Goal: Transaction & Acquisition: Purchase product/service

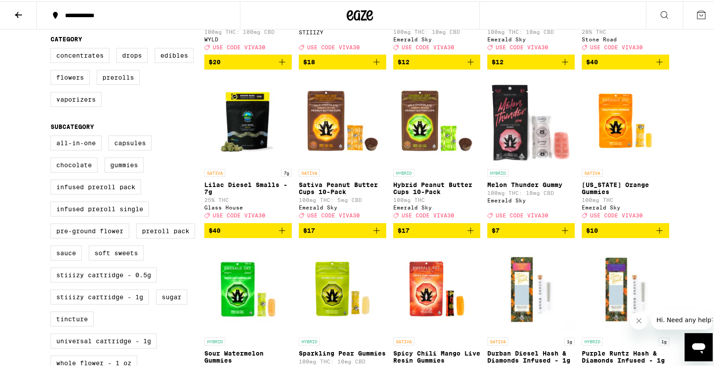
scroll to position [232, 0]
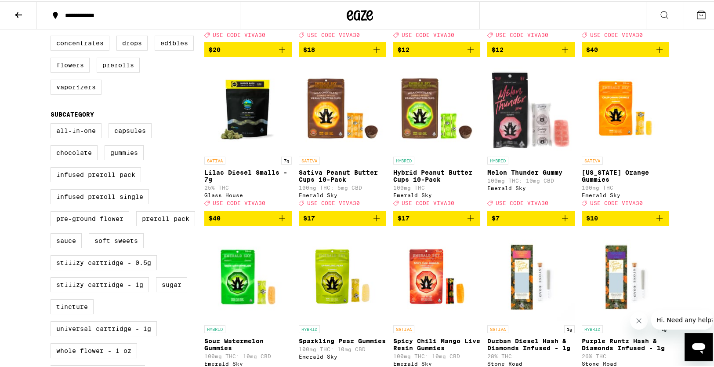
drag, startPoint x: 694, startPoint y: 160, endPoint x: 694, endPoint y: 187, distance: 27.3
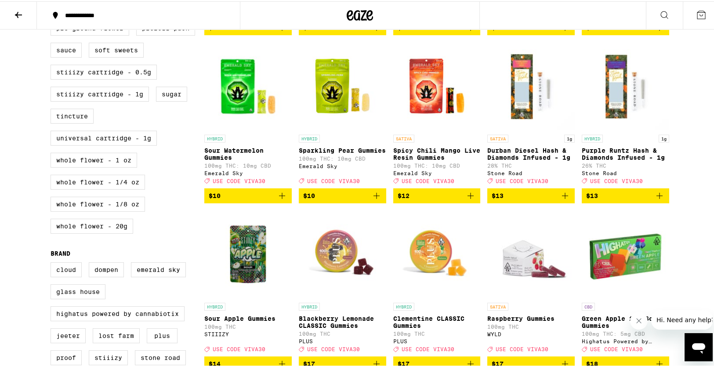
drag, startPoint x: 682, startPoint y: 145, endPoint x: 684, endPoint y: 176, distance: 30.4
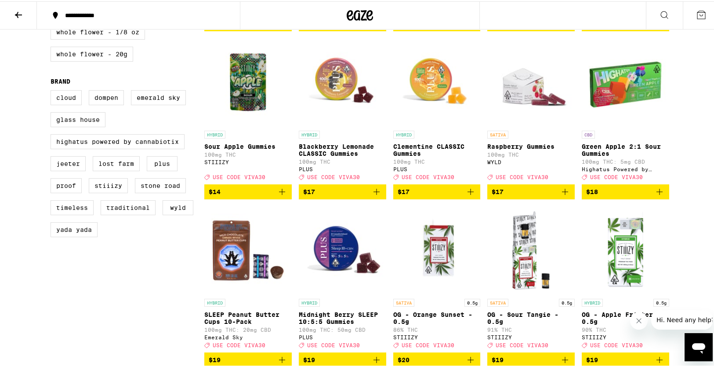
scroll to position [605, 0]
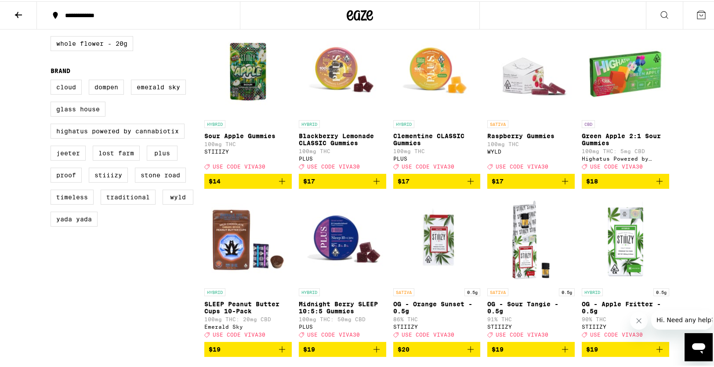
drag, startPoint x: 675, startPoint y: 149, endPoint x: 678, endPoint y: 179, distance: 30.5
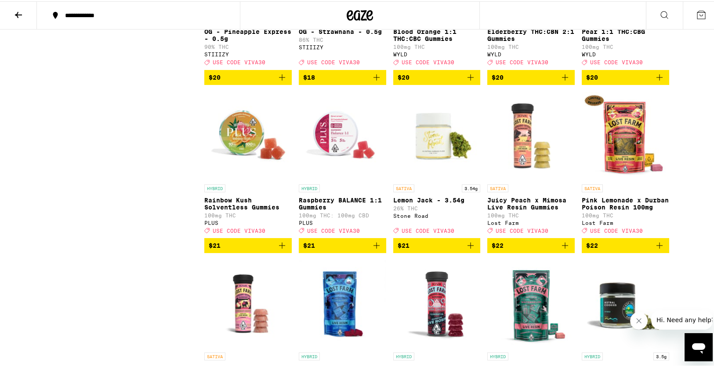
drag, startPoint x: 682, startPoint y: 112, endPoint x: 690, endPoint y: 150, distance: 39.5
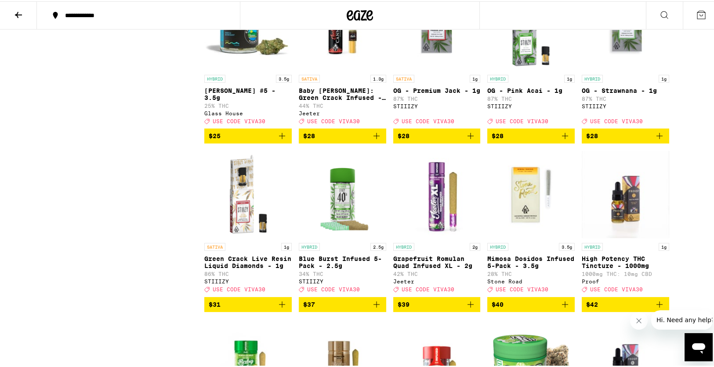
scroll to position [1520, 0]
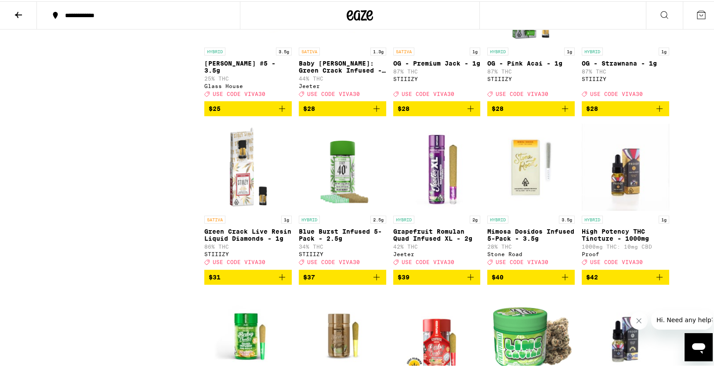
drag, startPoint x: 677, startPoint y: 111, endPoint x: 683, endPoint y: 159, distance: 47.9
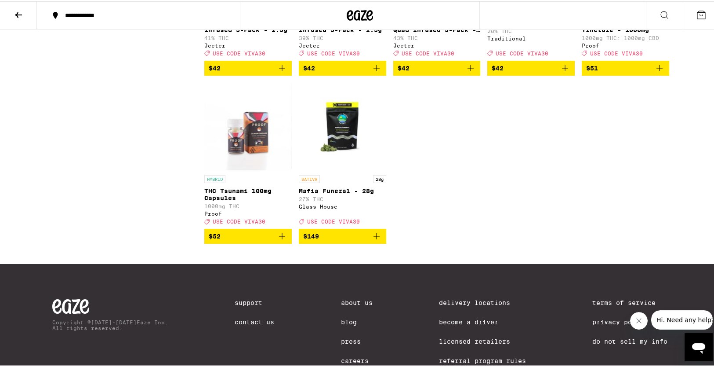
drag, startPoint x: 667, startPoint y: 114, endPoint x: 668, endPoint y: 154, distance: 40.5
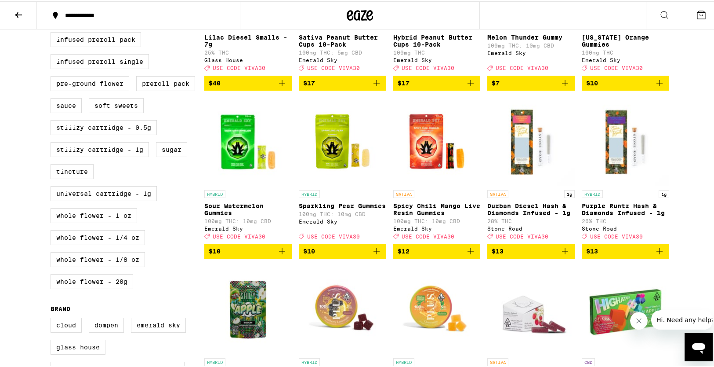
scroll to position [0, 0]
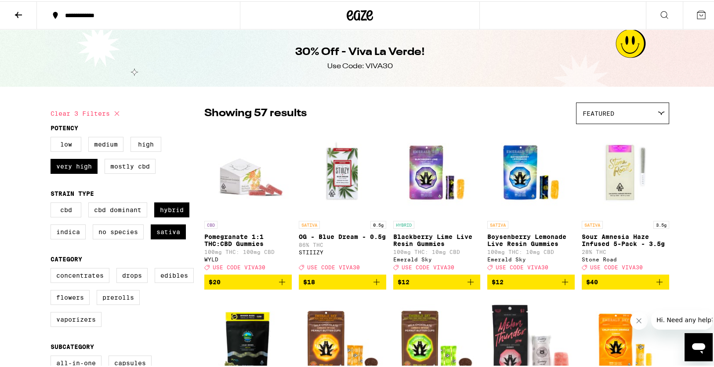
drag, startPoint x: 668, startPoint y: 154, endPoint x: 651, endPoint y: -25, distance: 180.1
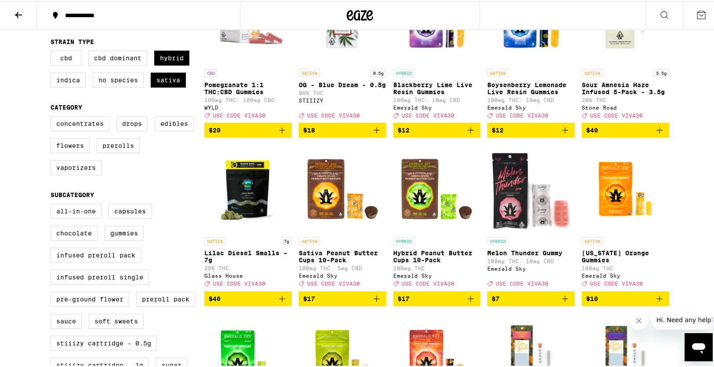
drag, startPoint x: 0, startPoint y: 187, endPoint x: 0, endPoint y: 208, distance: 21.5
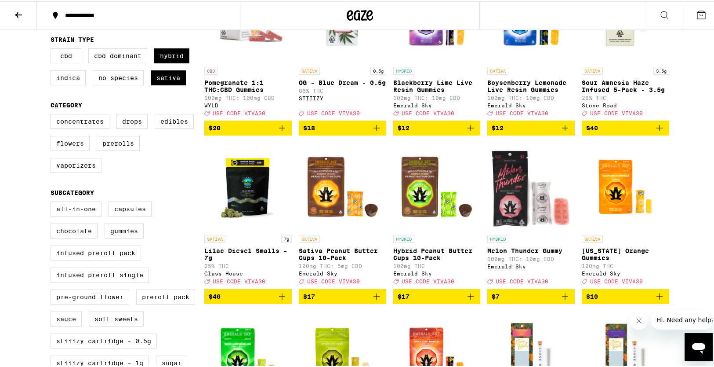
click at [70, 149] on label "Flowers" at bounding box center [70, 141] width 39 height 15
click at [53, 114] on input "Flowers" at bounding box center [52, 114] width 0 height 0
checkbox input "true"
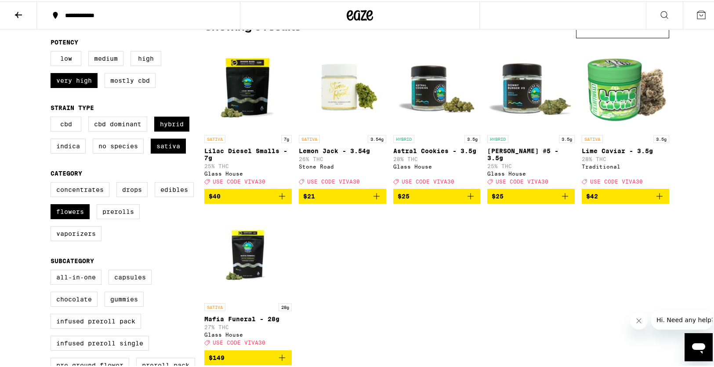
scroll to position [76, 0]
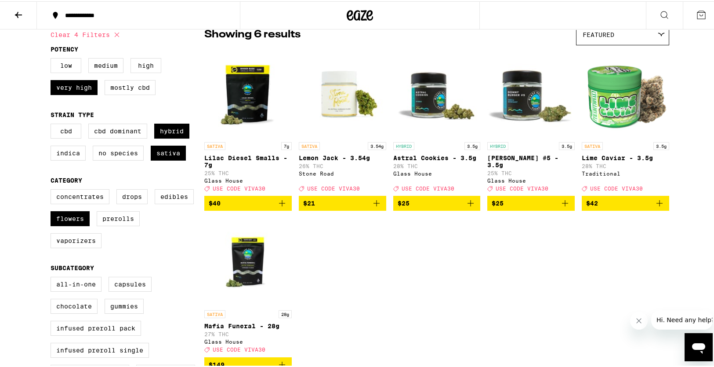
drag, startPoint x: 688, startPoint y: 133, endPoint x: 688, endPoint y: 104, distance: 29.4
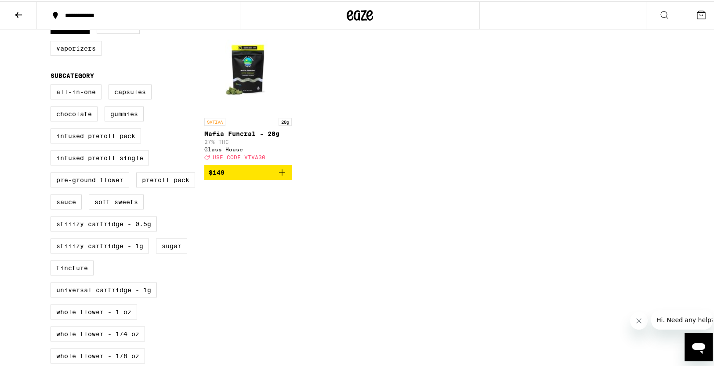
drag, startPoint x: 0, startPoint y: 215, endPoint x: 0, endPoint y: 242, distance: 26.8
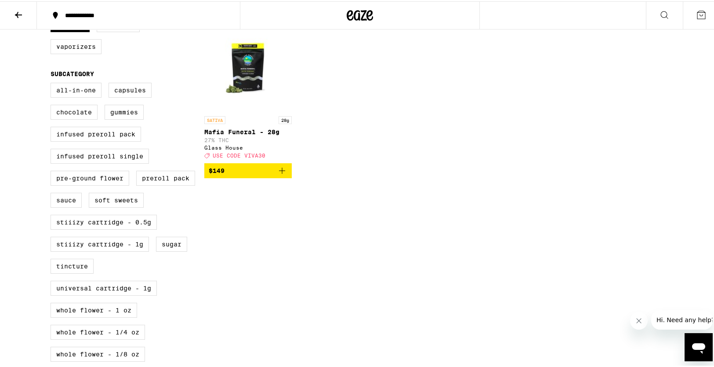
drag, startPoint x: 0, startPoint y: 242, endPoint x: 0, endPoint y: 248, distance: 6.6
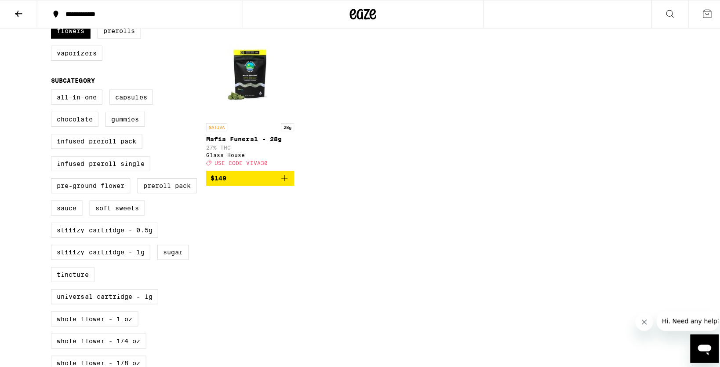
scroll to position [265, 0]
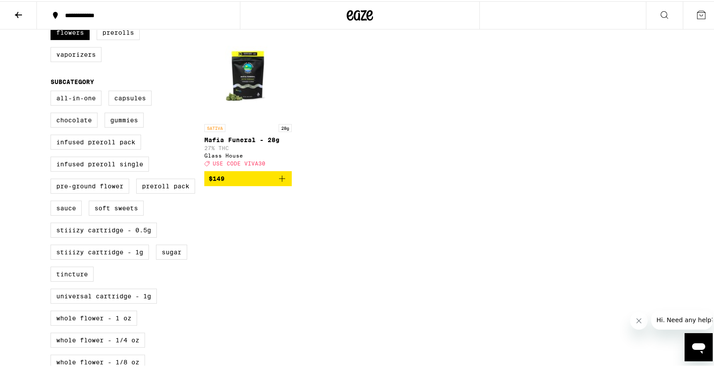
click at [224, 142] on p "Mafia Funeral - 28g" at bounding box center [247, 138] width 87 height 7
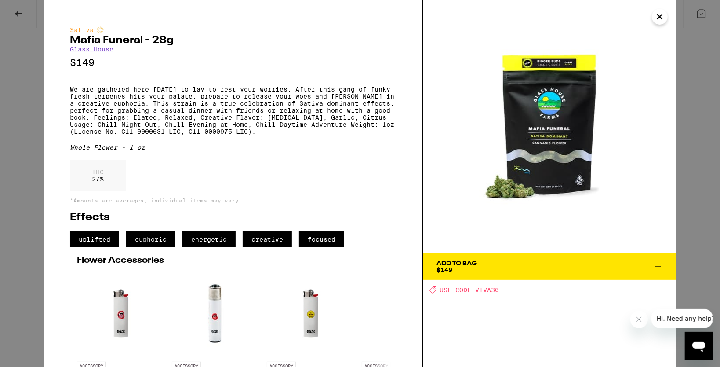
drag, startPoint x: 10, startPoint y: 159, endPoint x: 11, endPoint y: 189, distance: 29.4
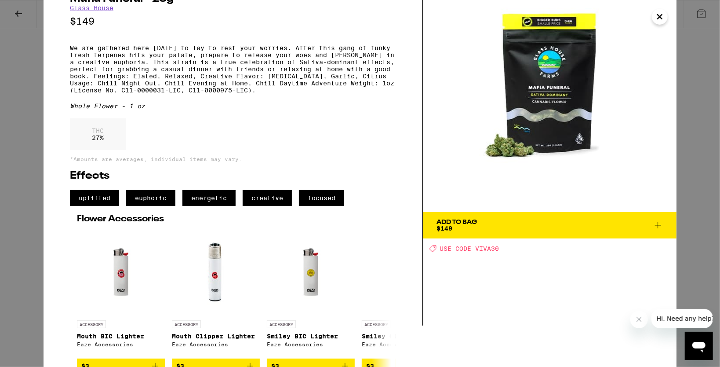
drag, startPoint x: 280, startPoint y: 142, endPoint x: 283, endPoint y: 181, distance: 38.3
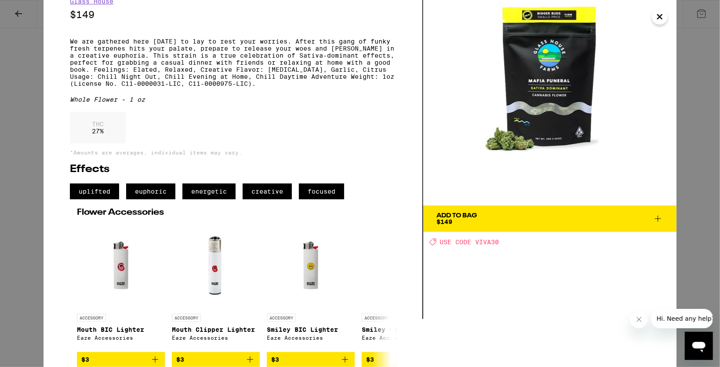
scroll to position [68, 0]
drag, startPoint x: 262, startPoint y: 153, endPoint x: 262, endPoint y: 188, distance: 35.6
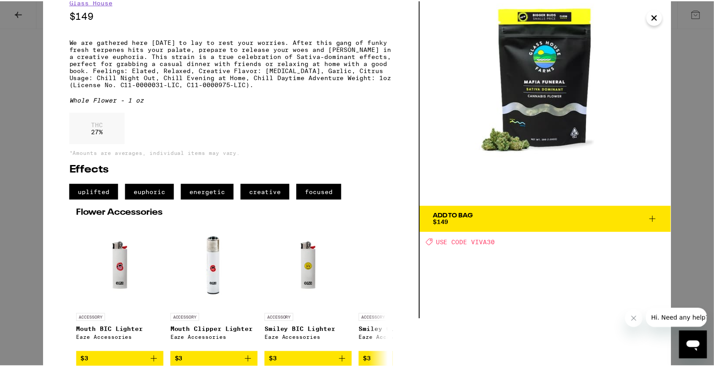
scroll to position [0, 0]
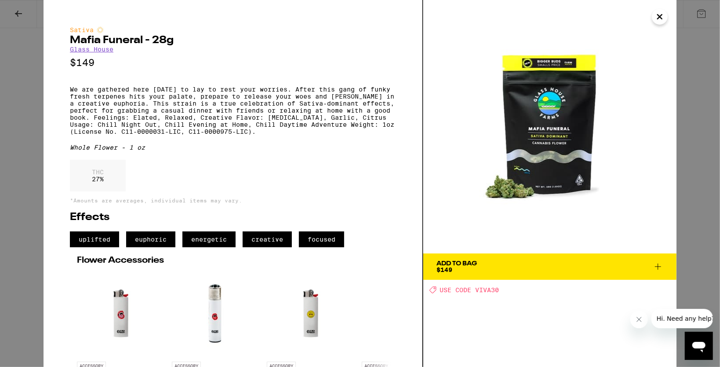
drag, startPoint x: 263, startPoint y: 153, endPoint x: 247, endPoint y: 99, distance: 55.9
click at [657, 17] on icon "Close" at bounding box center [659, 16] width 11 height 13
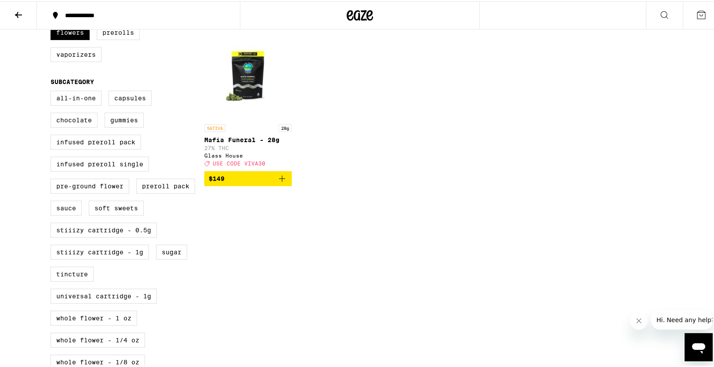
click at [22, 13] on icon at bounding box center [18, 14] width 7 height 6
